Goal: Obtain resource: Obtain resource

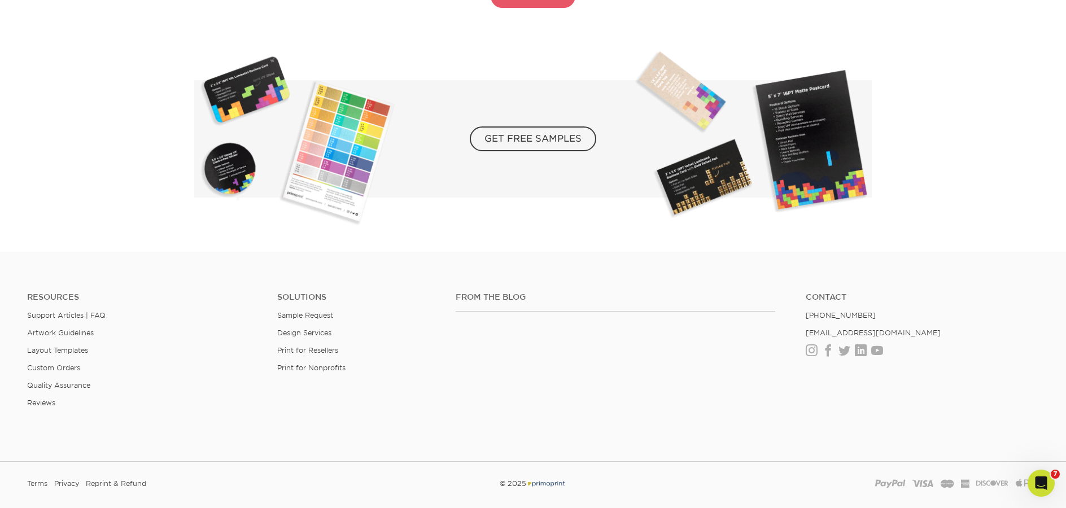
scroll to position [2105, 0]
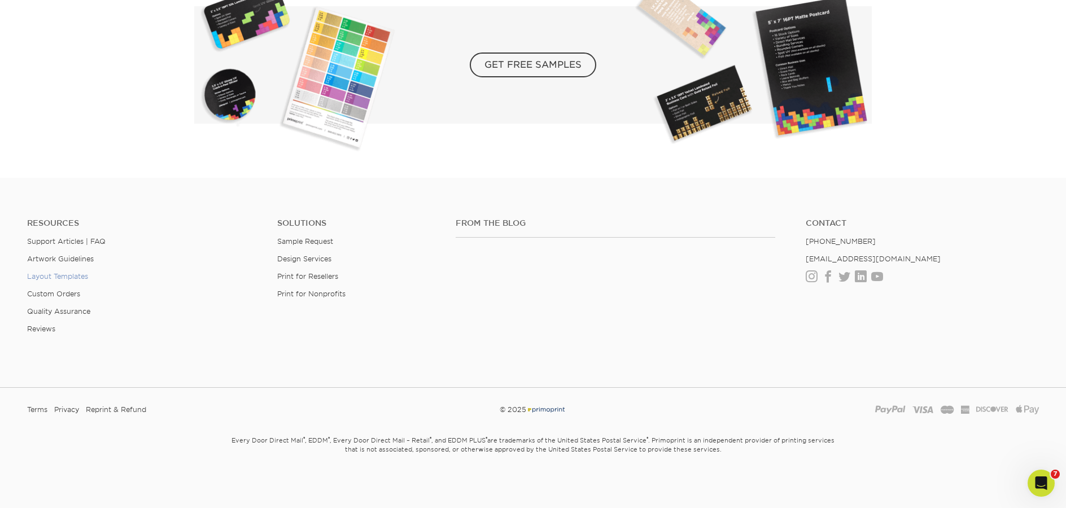
click at [49, 276] on link "Layout Templates" at bounding box center [57, 276] width 61 height 8
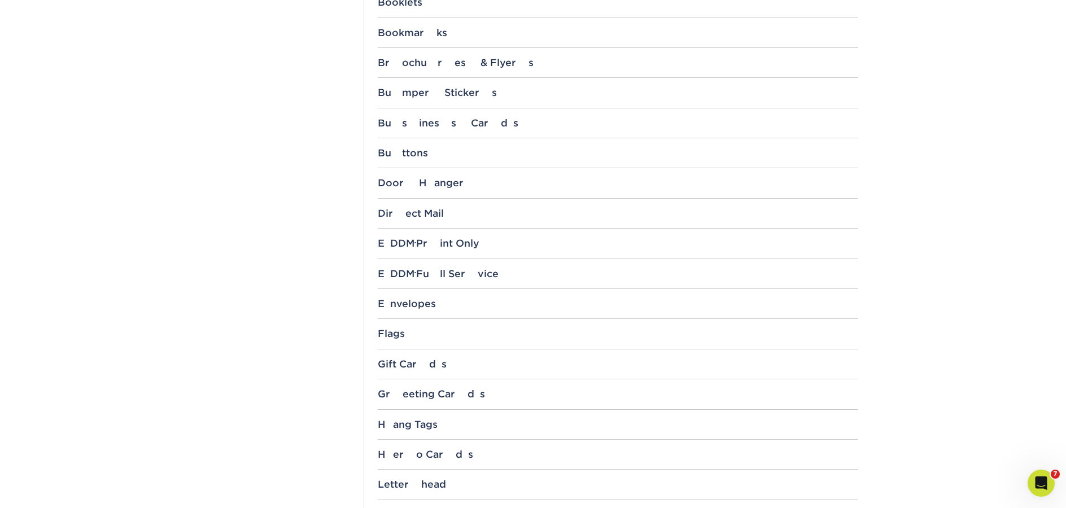
scroll to position [584, 0]
click at [389, 125] on div "Business Cards" at bounding box center [618, 120] width 481 height 11
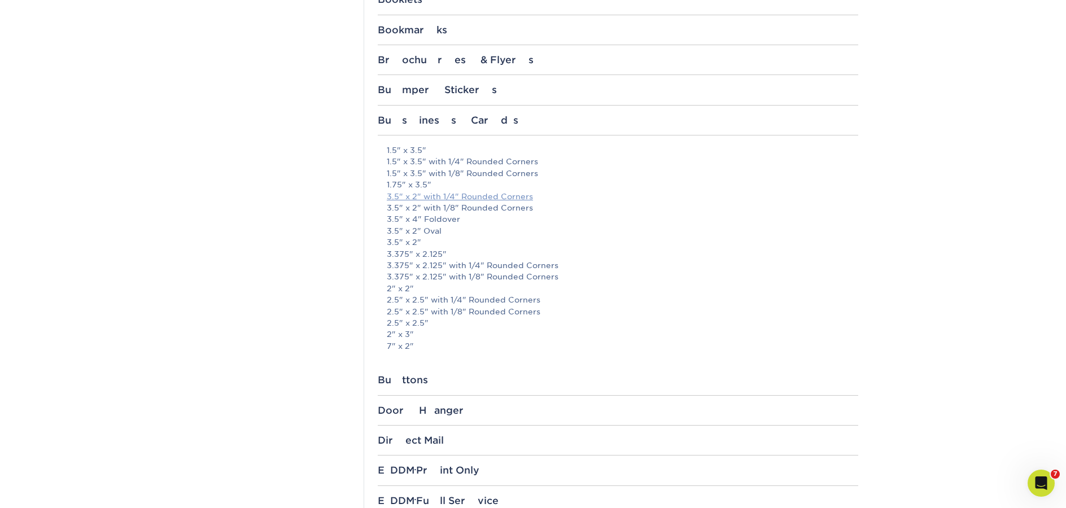
click at [461, 198] on link "3.5" x 2" with 1/4" Rounded Corners" at bounding box center [460, 196] width 146 height 9
